Goal: Information Seeking & Learning: Learn about a topic

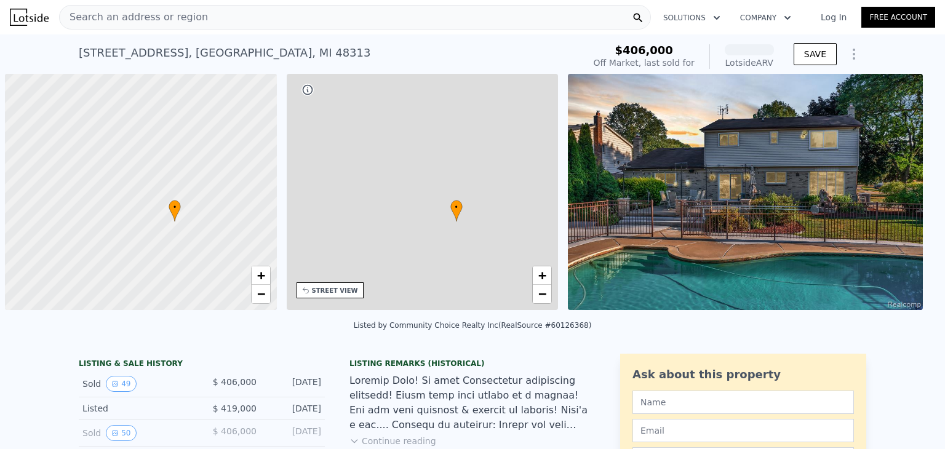
scroll to position [0, 6]
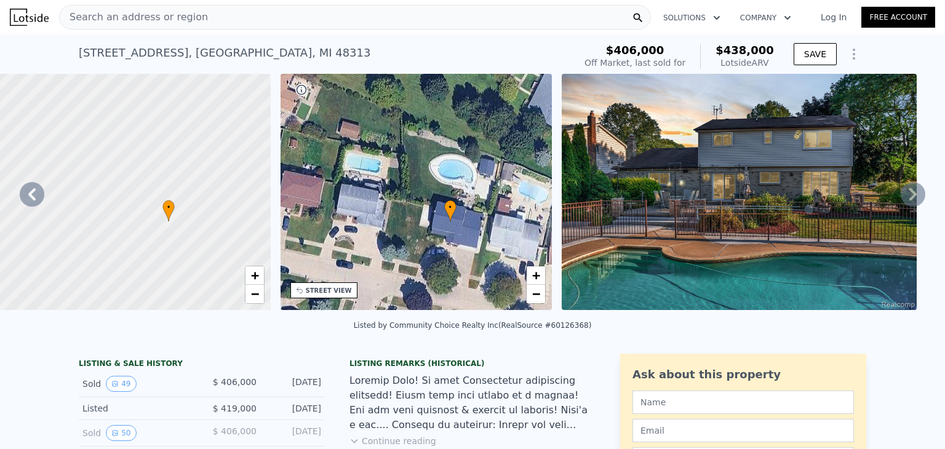
click at [901, 207] on icon at bounding box center [913, 194] width 25 height 25
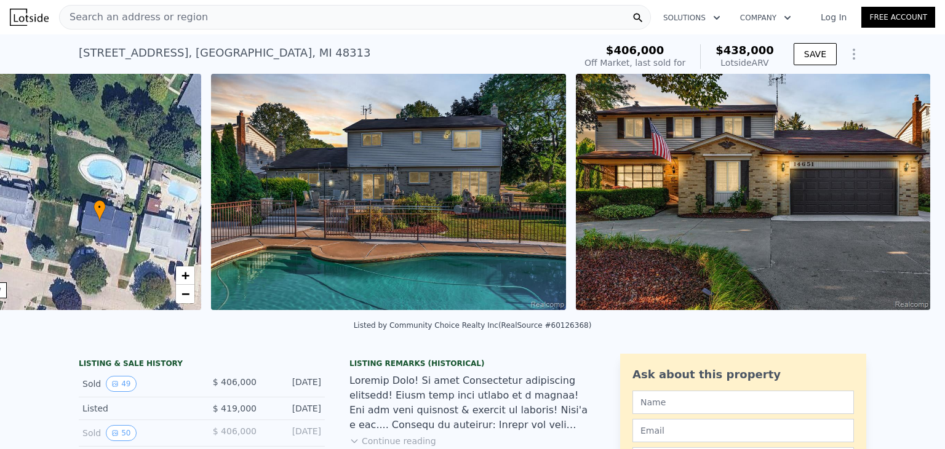
scroll to position [0, 358]
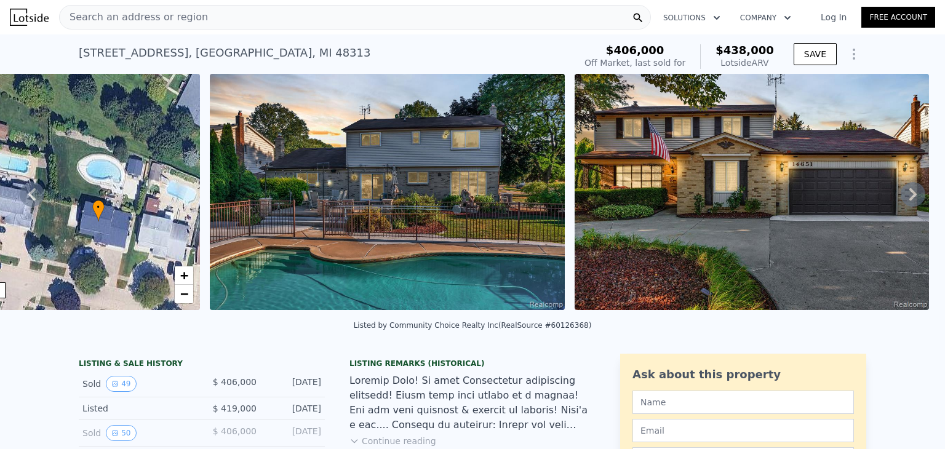
click at [901, 207] on icon at bounding box center [913, 194] width 25 height 25
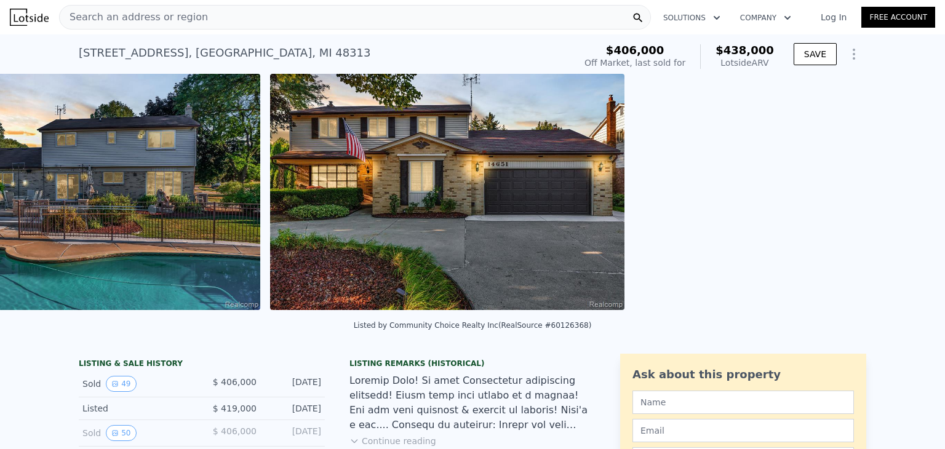
scroll to position [0, 704]
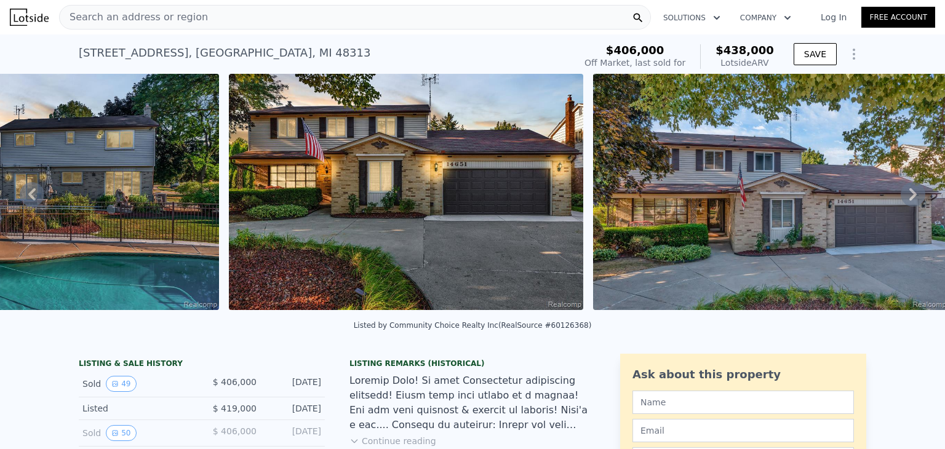
click at [901, 207] on icon at bounding box center [913, 194] width 25 height 25
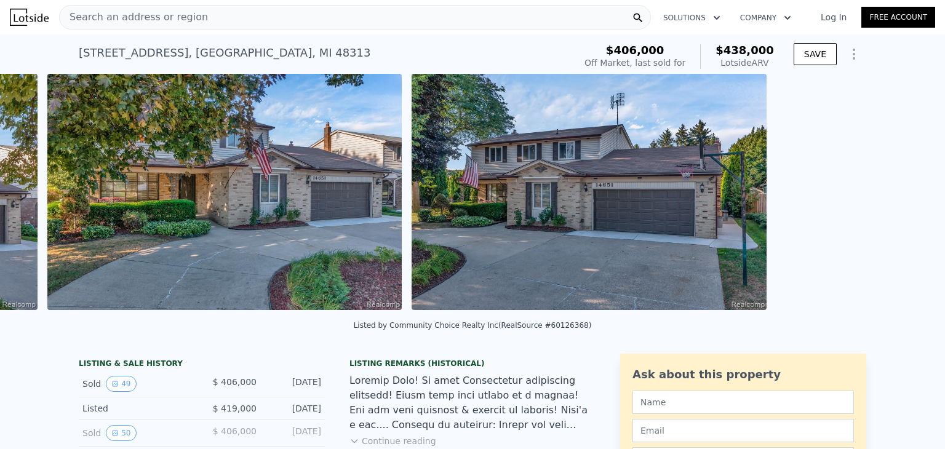
scroll to position [0, 1615]
click at [898, 252] on div "• + − • + − STREET VIEW Loading... SATELLITE VIEW" at bounding box center [472, 194] width 945 height 241
click at [901, 207] on icon at bounding box center [913, 194] width 25 height 25
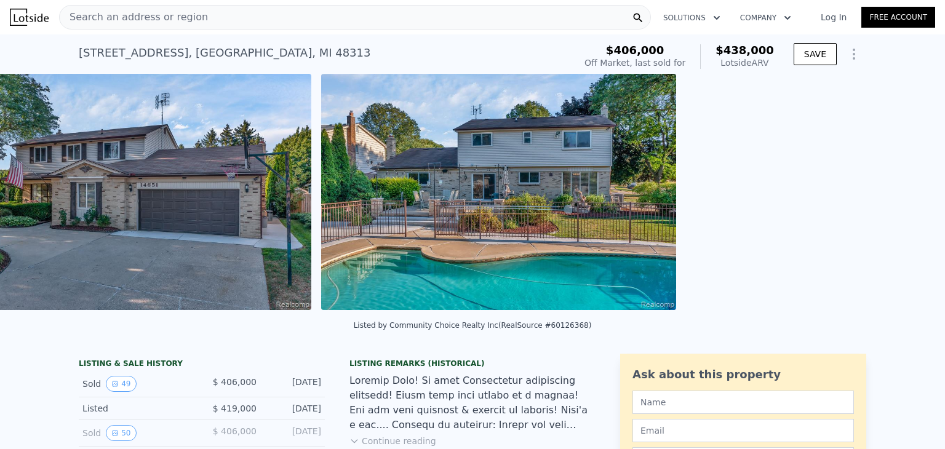
scroll to position [0, 2071]
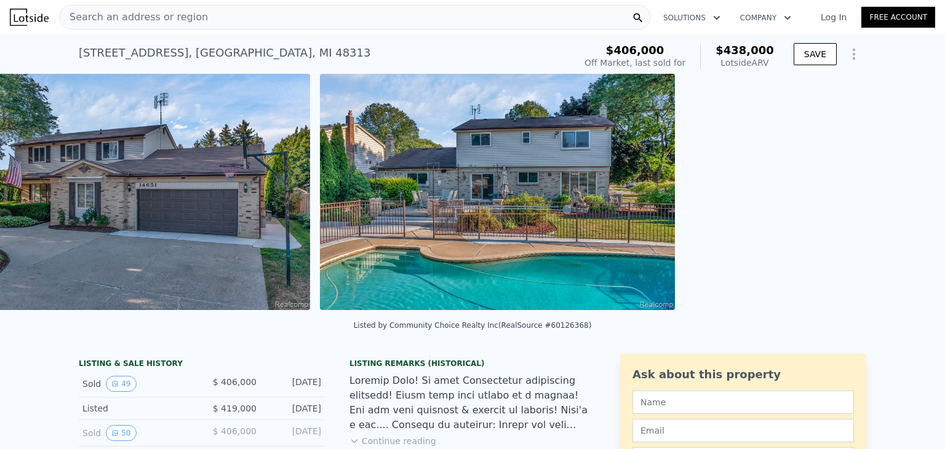
click at [310, 252] on img at bounding box center [132, 192] width 355 height 236
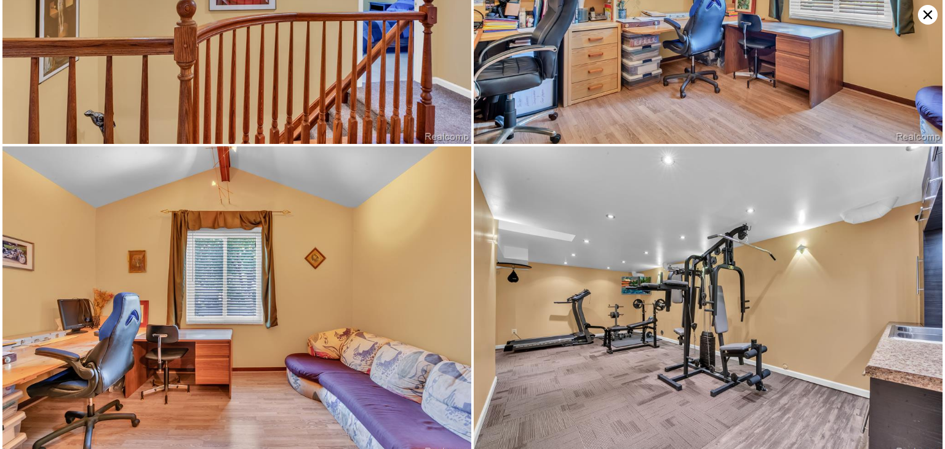
scroll to position [6230, 0]
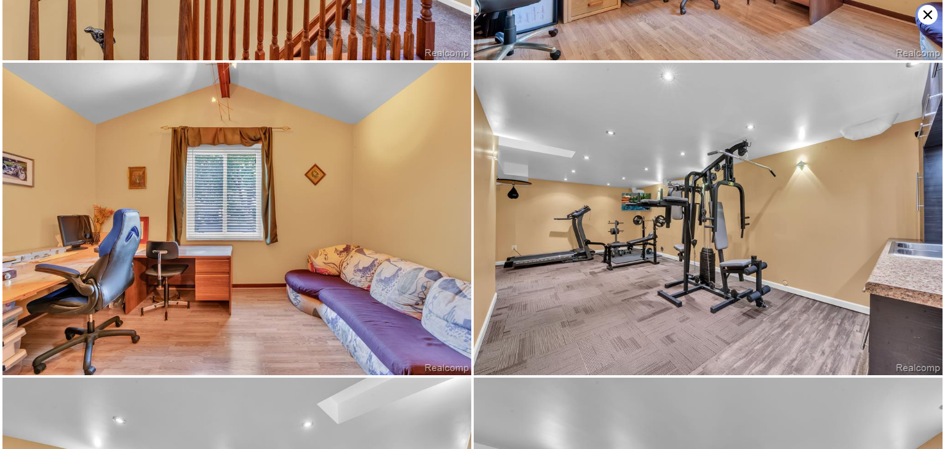
click at [923, 19] on icon at bounding box center [927, 14] width 9 height 9
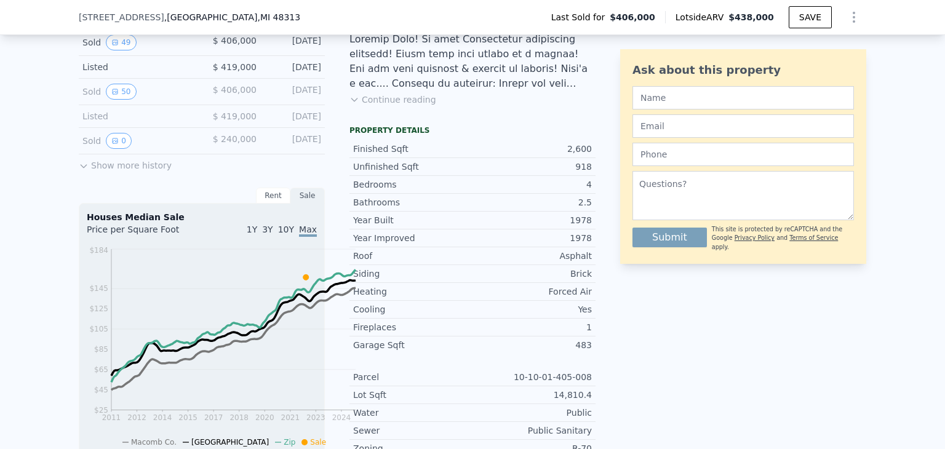
scroll to position [301, 0]
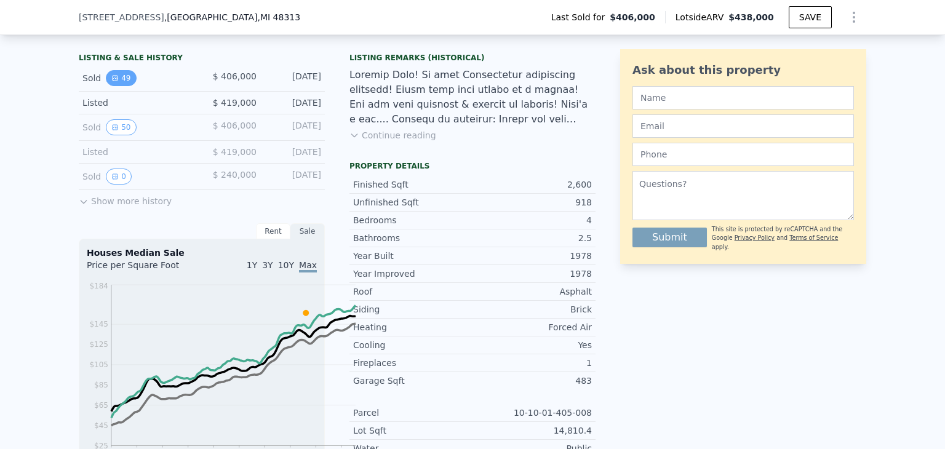
click at [106, 86] on button "49" at bounding box center [121, 78] width 30 height 16
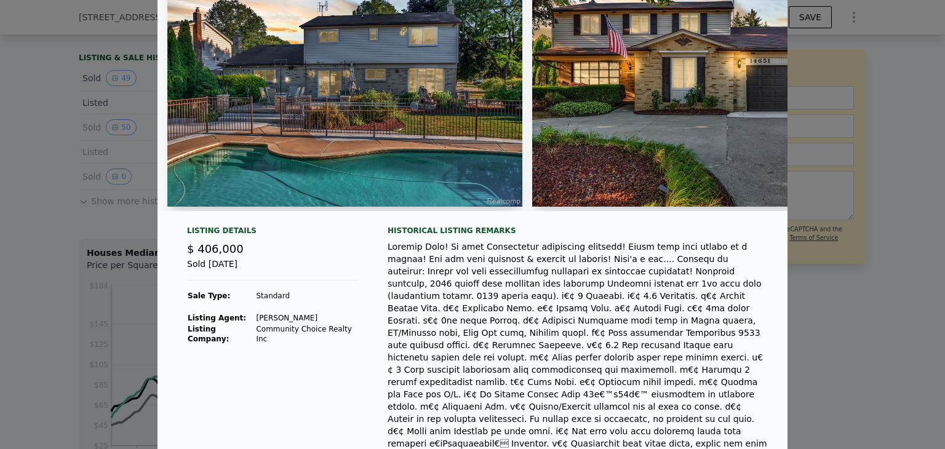
scroll to position [0, 0]
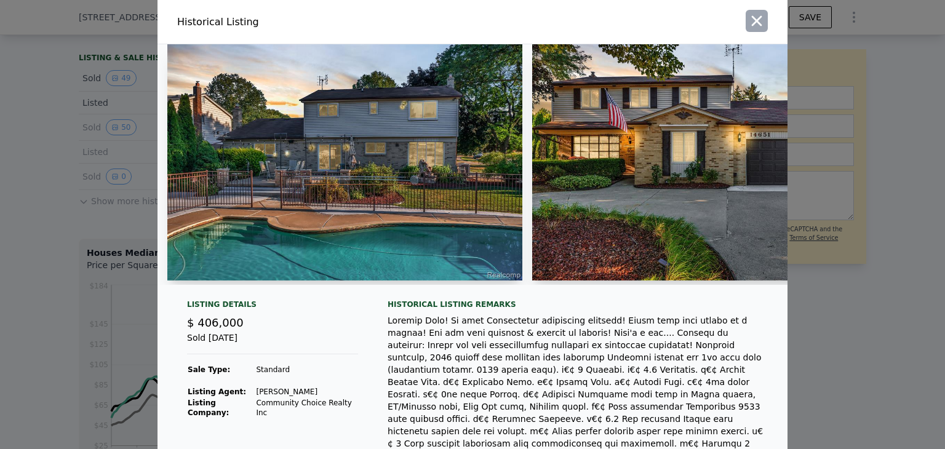
click at [768, 32] on button "button" at bounding box center [757, 21] width 22 height 22
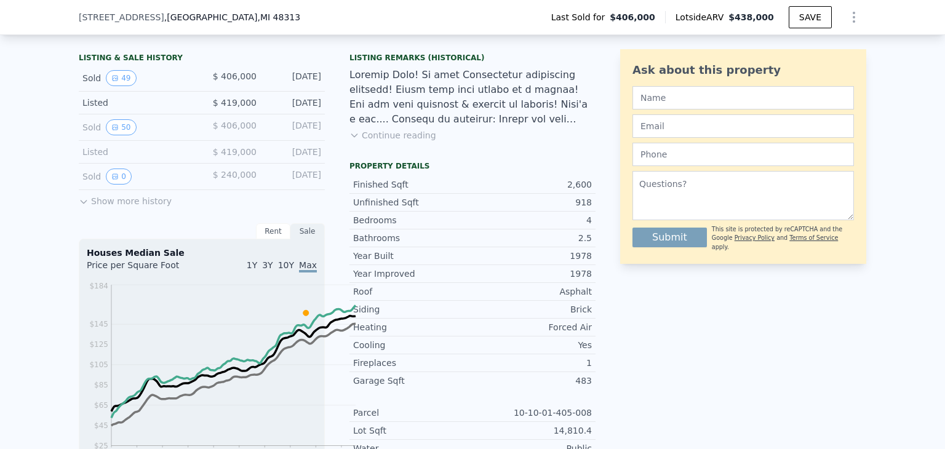
click at [388, 156] on div "Listing Remarks (Historical) Continue reading" at bounding box center [472, 104] width 246 height 103
click at [389, 141] on button "Continue reading" at bounding box center [392, 135] width 87 height 12
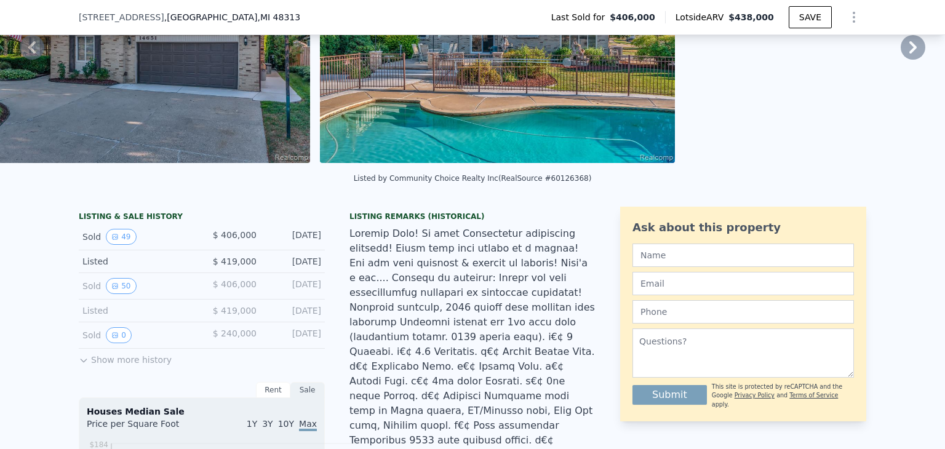
scroll to position [363, 0]
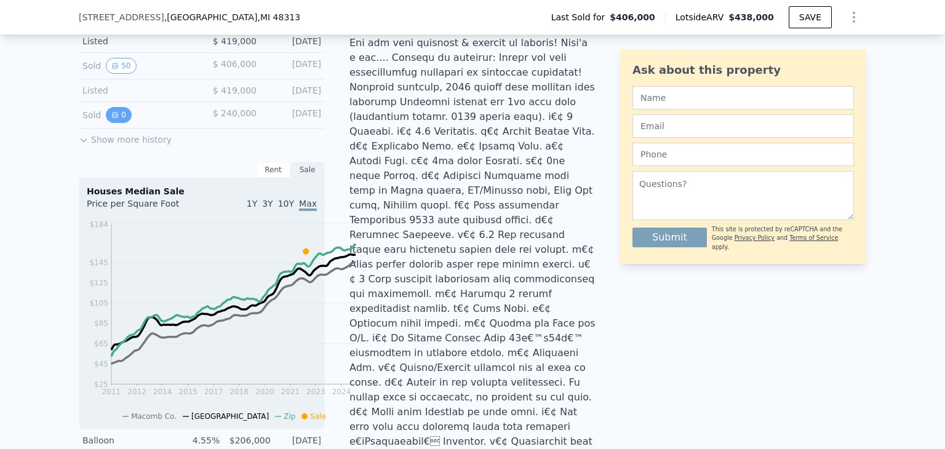
click at [111, 119] on icon "View historical data" at bounding box center [114, 114] width 7 height 7
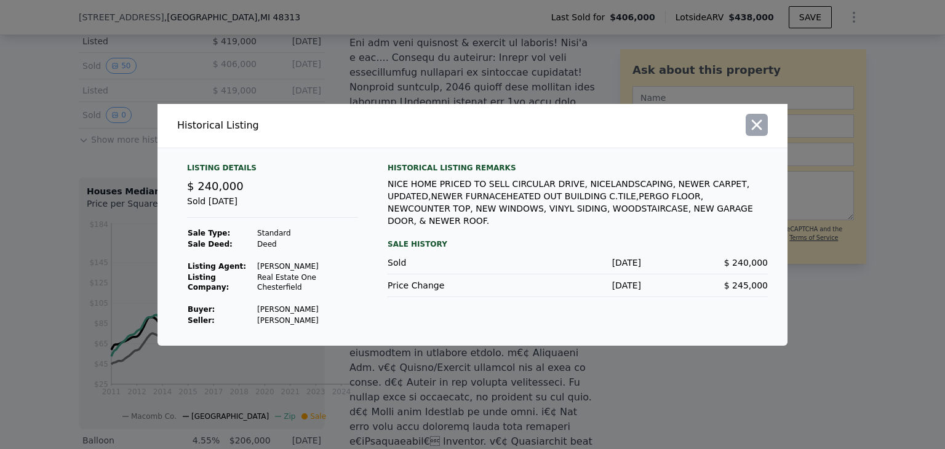
click at [765, 116] on icon "button" at bounding box center [756, 124] width 17 height 17
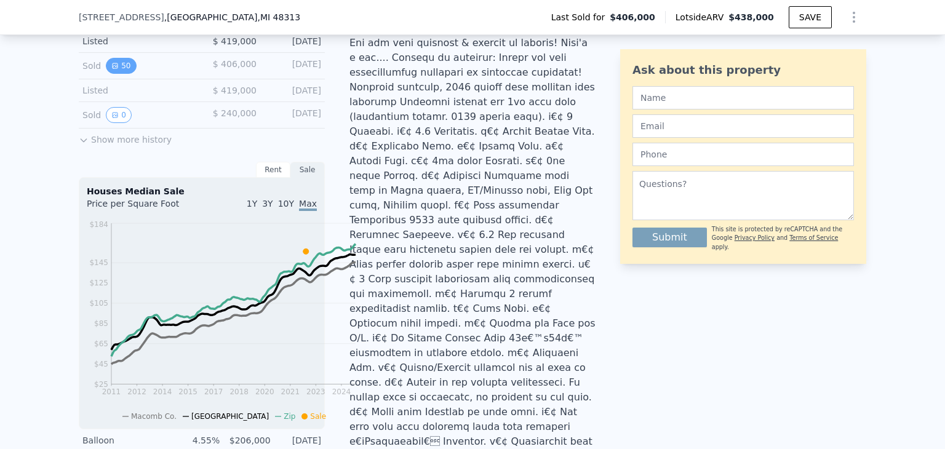
click at [106, 74] on button "50" at bounding box center [121, 66] width 30 height 16
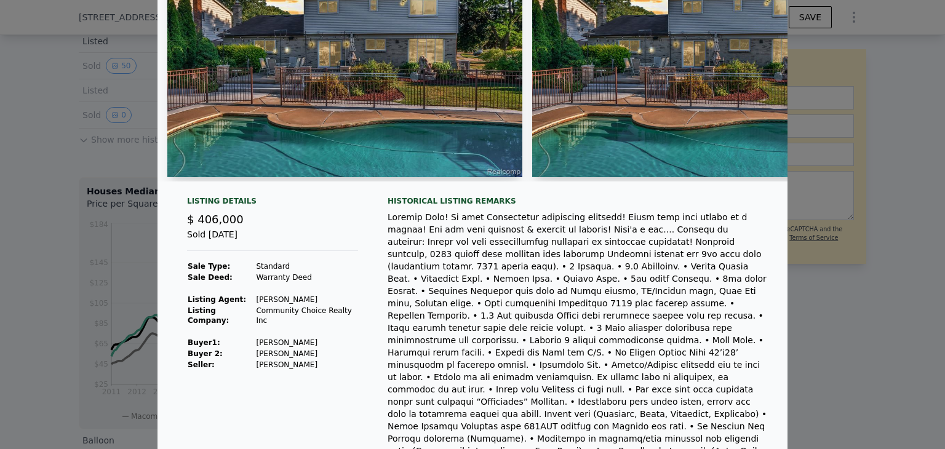
scroll to position [0, 0]
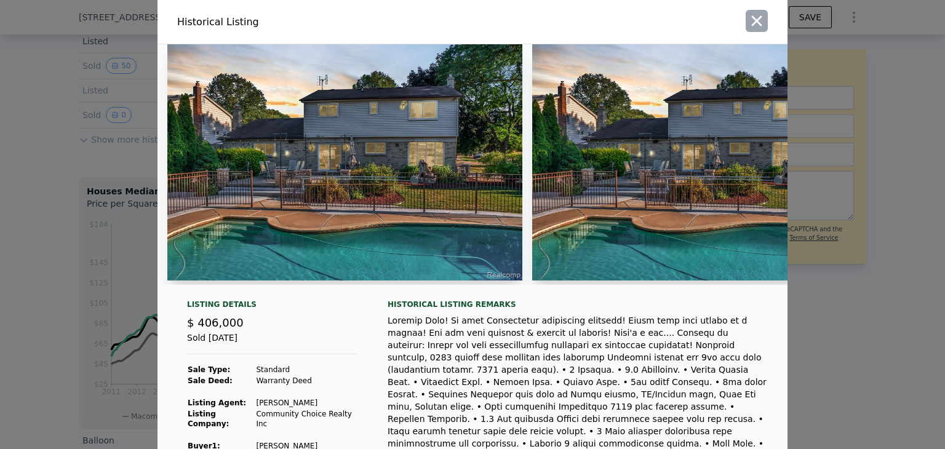
click at [762, 26] on icon "button" at bounding box center [757, 21] width 10 height 10
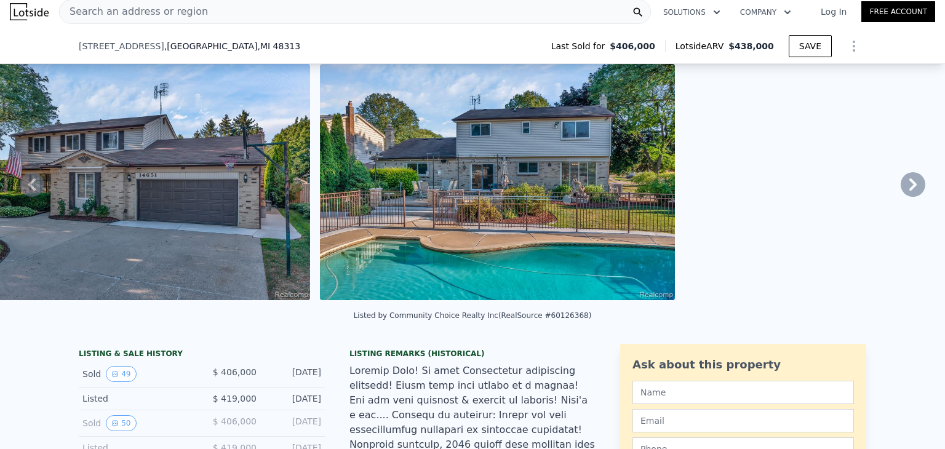
scroll to position [308, 0]
